Goal: Transaction & Acquisition: Purchase product/service

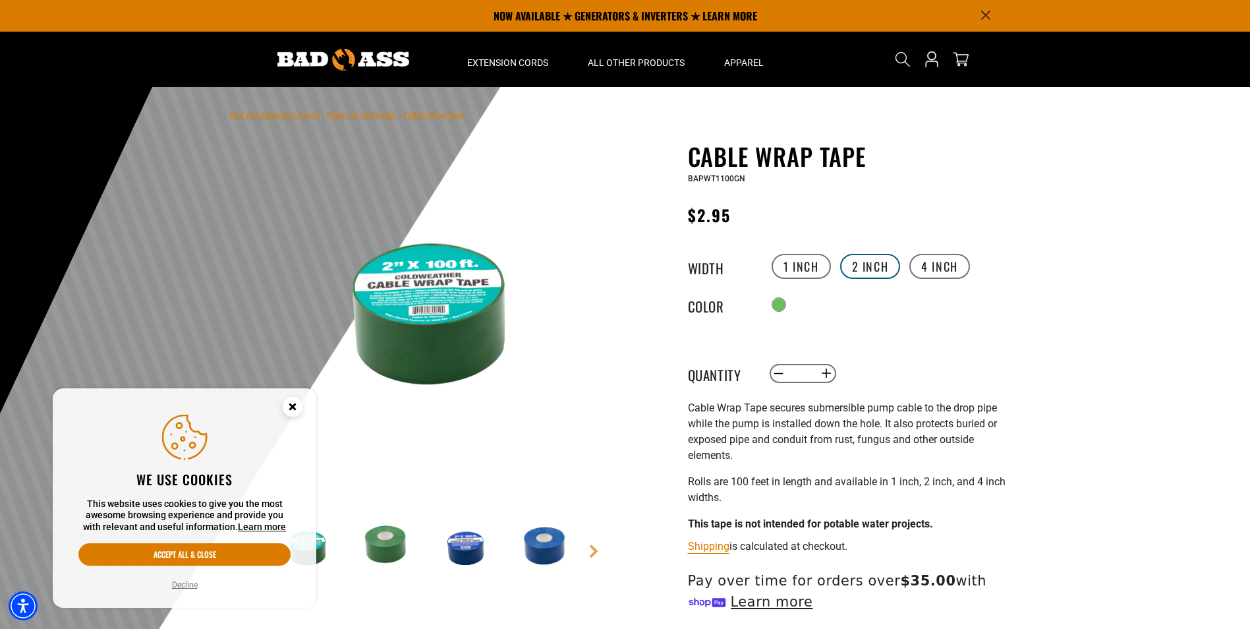
click at [861, 268] on label "2 inch" at bounding box center [870, 266] width 61 height 25
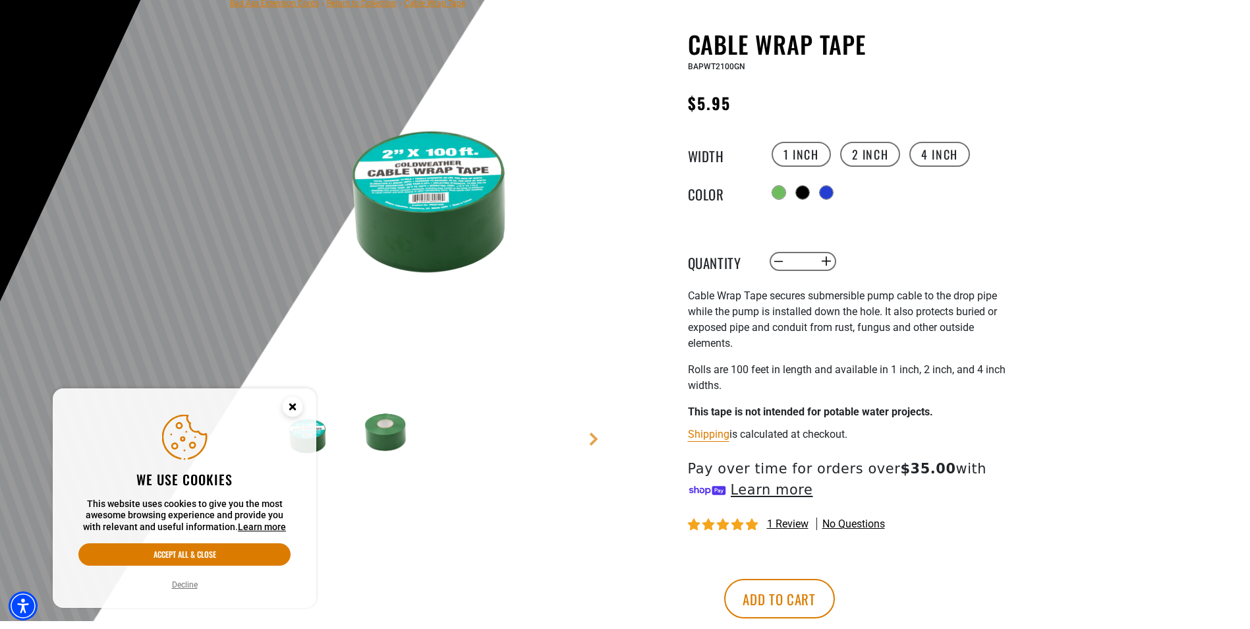
scroll to position [132, 0]
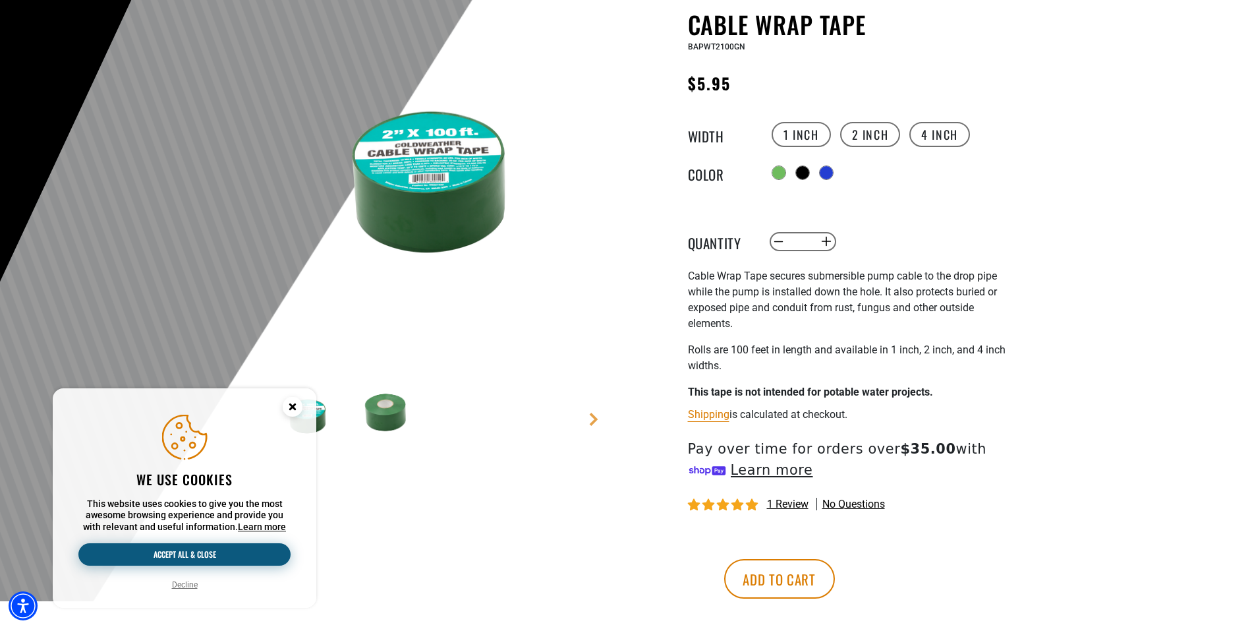
click at [180, 555] on button "Accept all & close" at bounding box center [184, 554] width 212 height 22
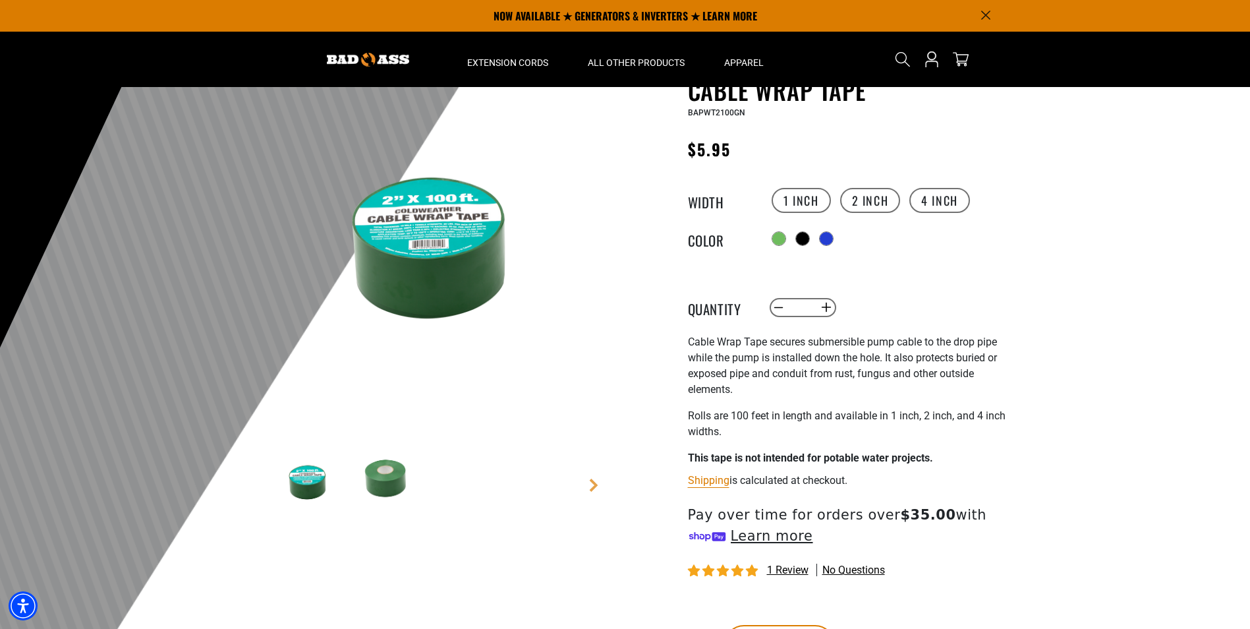
scroll to position [0, 0]
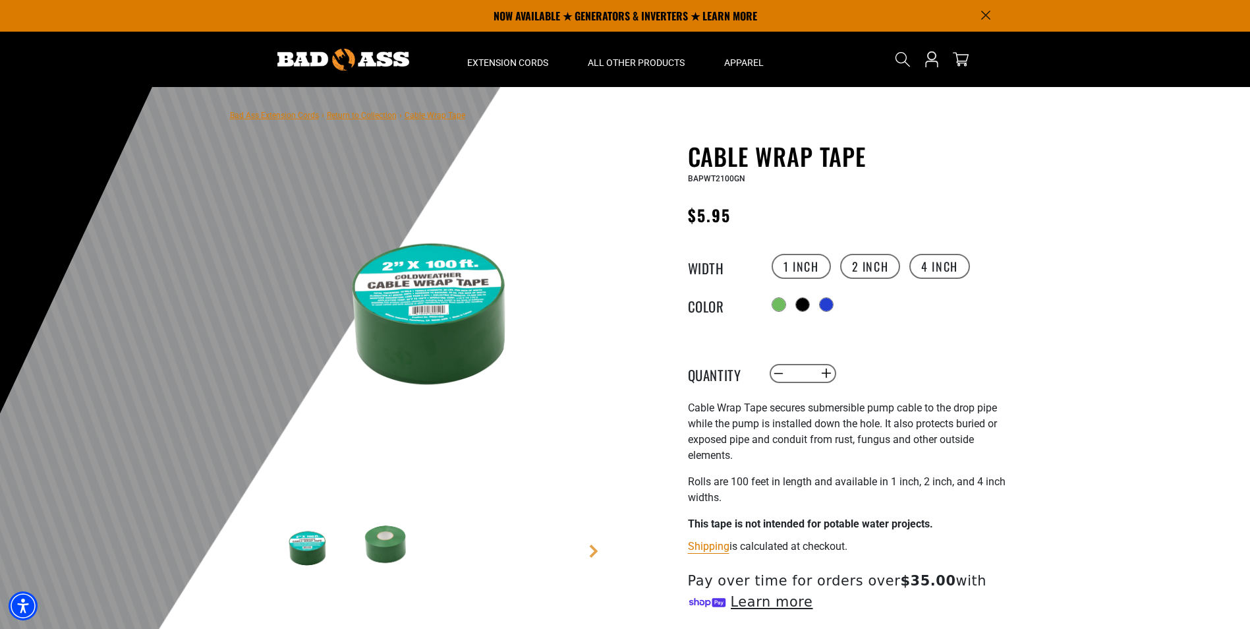
click at [391, 539] on img at bounding box center [387, 545] width 76 height 76
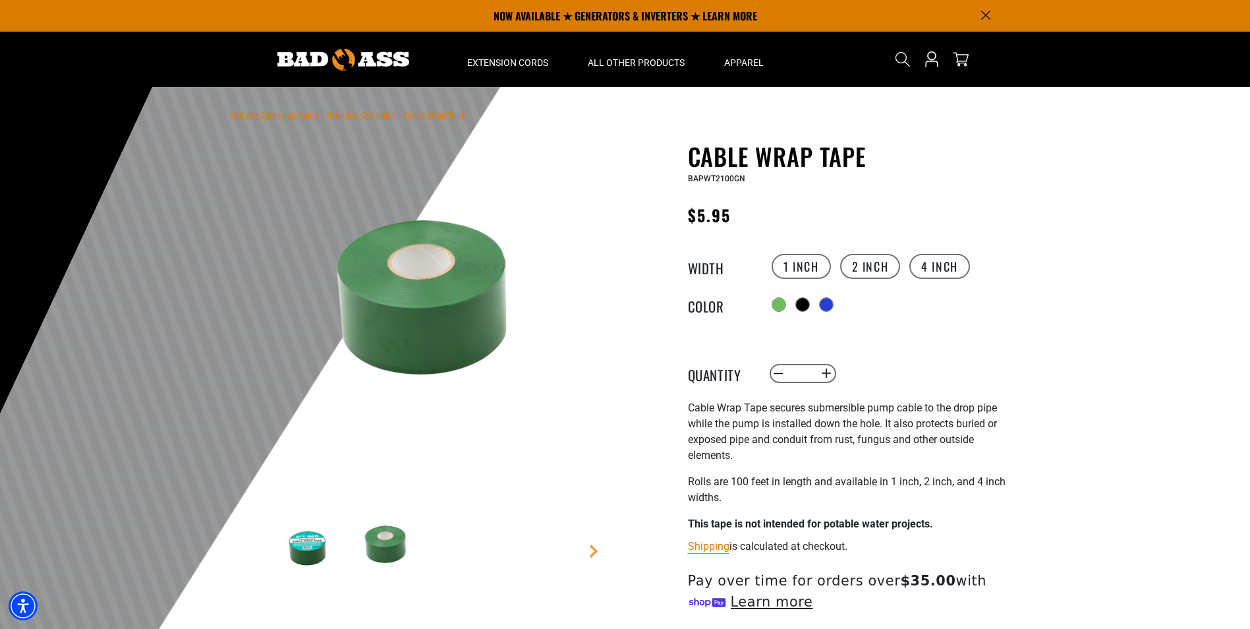
click at [307, 547] on img at bounding box center [307, 545] width 76 height 76
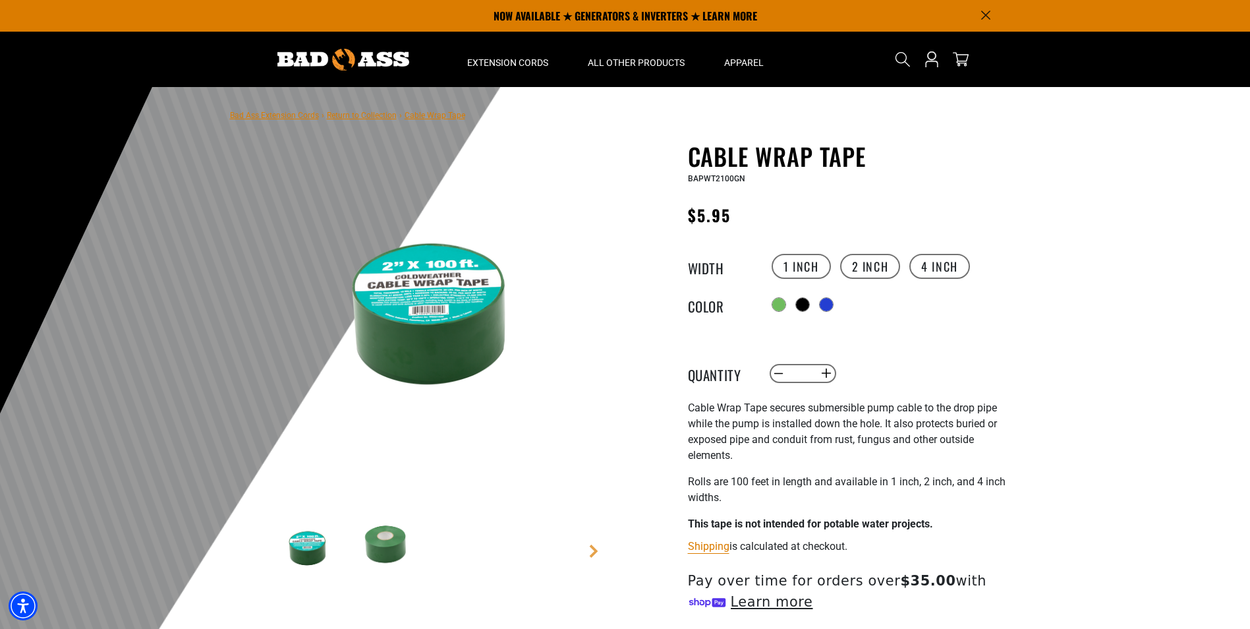
scroll to position [66, 0]
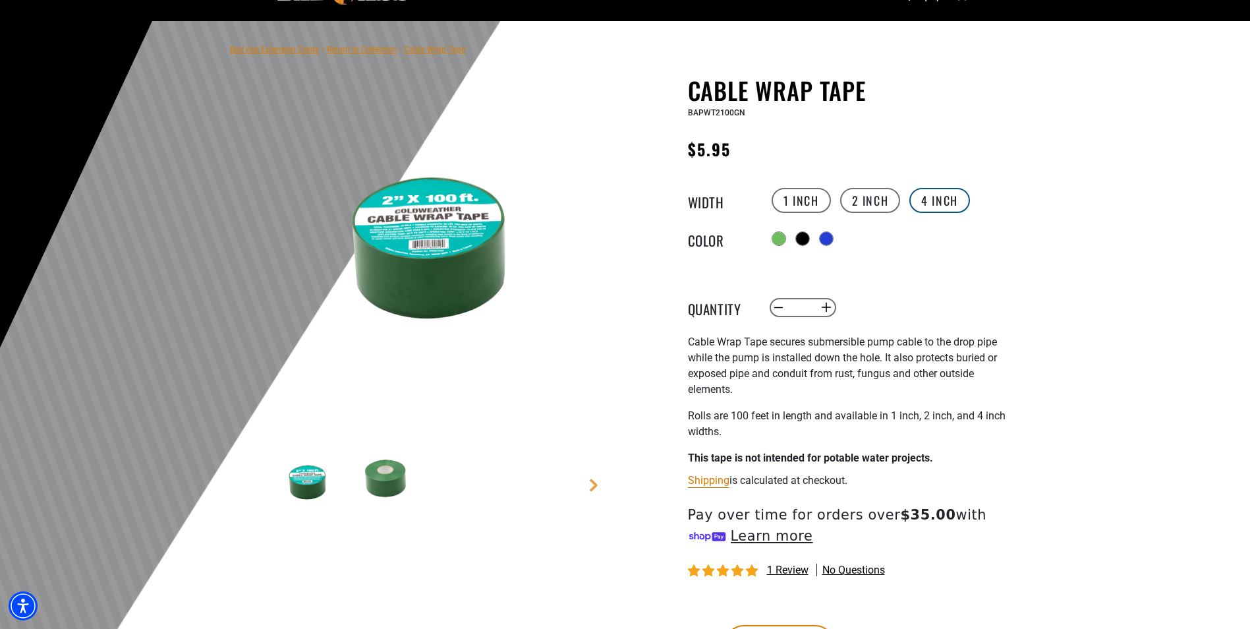
click at [945, 196] on label "4 inch" at bounding box center [940, 200] width 61 height 25
click at [857, 199] on label "2 inch" at bounding box center [870, 200] width 61 height 25
